Goal: Task Accomplishment & Management: Complete application form

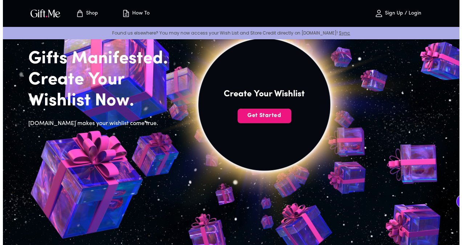
scroll to position [44, 0]
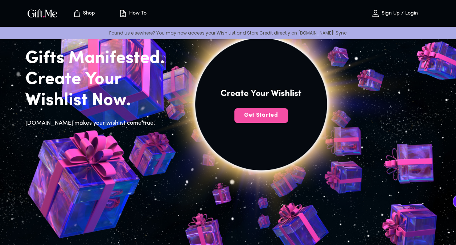
click at [258, 117] on span "Get Started" at bounding box center [261, 115] width 54 height 8
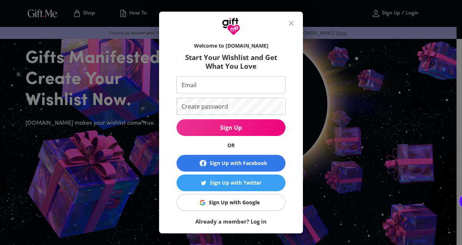
scroll to position [27, 0]
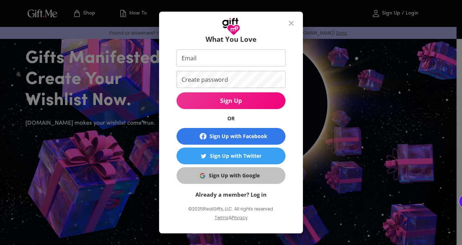
click at [217, 176] on div "Sign Up with Google" at bounding box center [234, 175] width 51 height 8
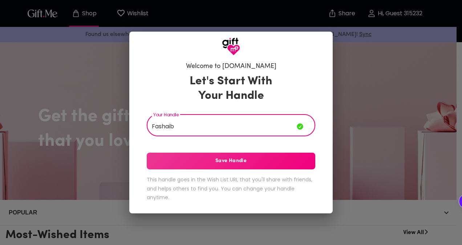
type input "Fashaib"
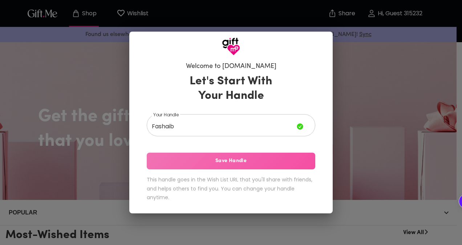
click at [200, 160] on span "Save Handle" at bounding box center [231, 161] width 168 height 8
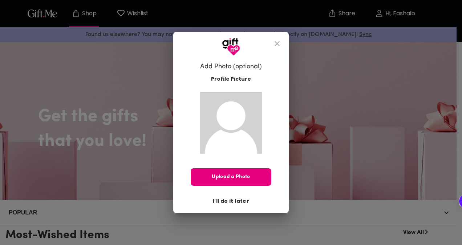
click at [224, 203] on span "I'll do it later" at bounding box center [231, 201] width 36 height 8
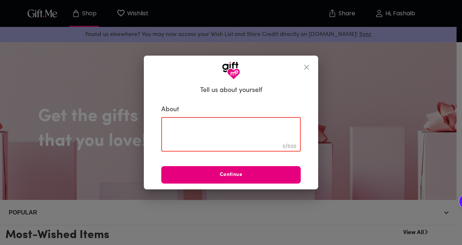
click at [234, 144] on textarea at bounding box center [230, 134] width 129 height 21
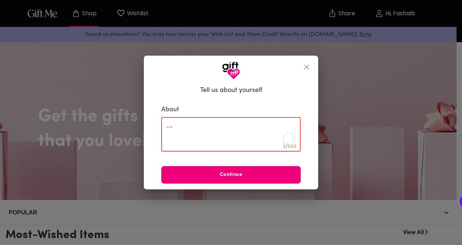
type textarea "--"
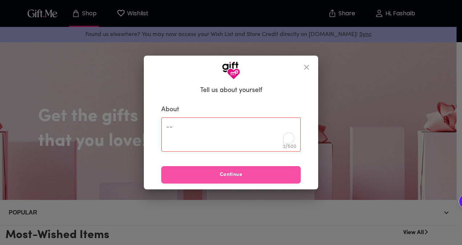
click at [237, 172] on span "Continue" at bounding box center [230, 175] width 139 height 8
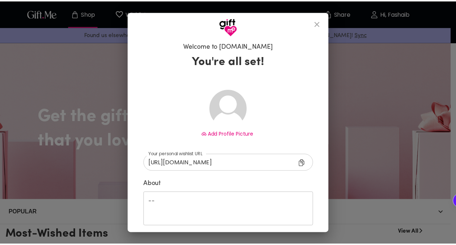
scroll to position [30, 0]
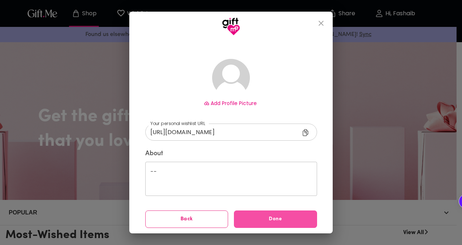
click at [276, 220] on span "Done" at bounding box center [275, 219] width 83 height 8
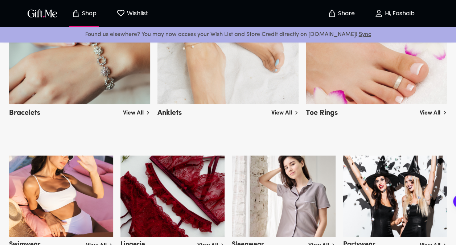
scroll to position [1191, 0]
